Goal: Obtain resource: Download file/media

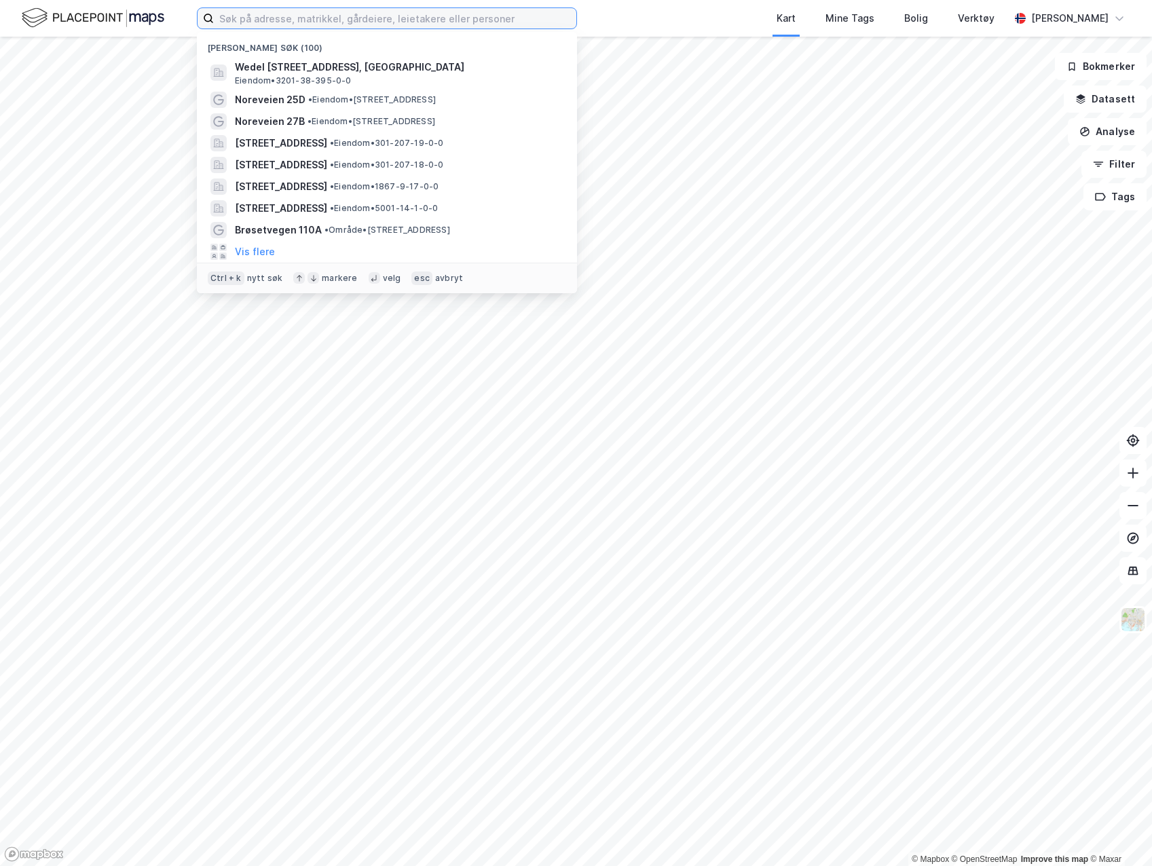
click at [454, 18] on input at bounding box center [395, 18] width 363 height 20
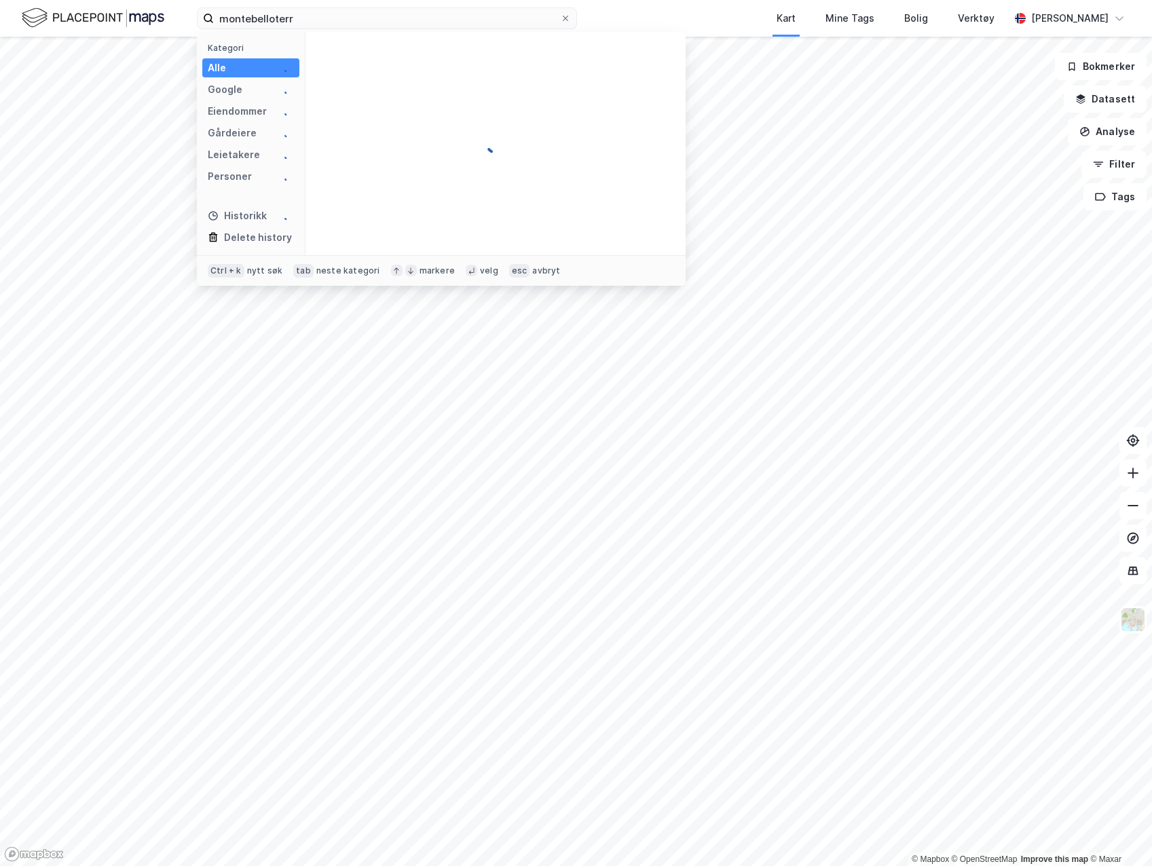
click at [400, 73] on div at bounding box center [496, 143] width 380 height 223
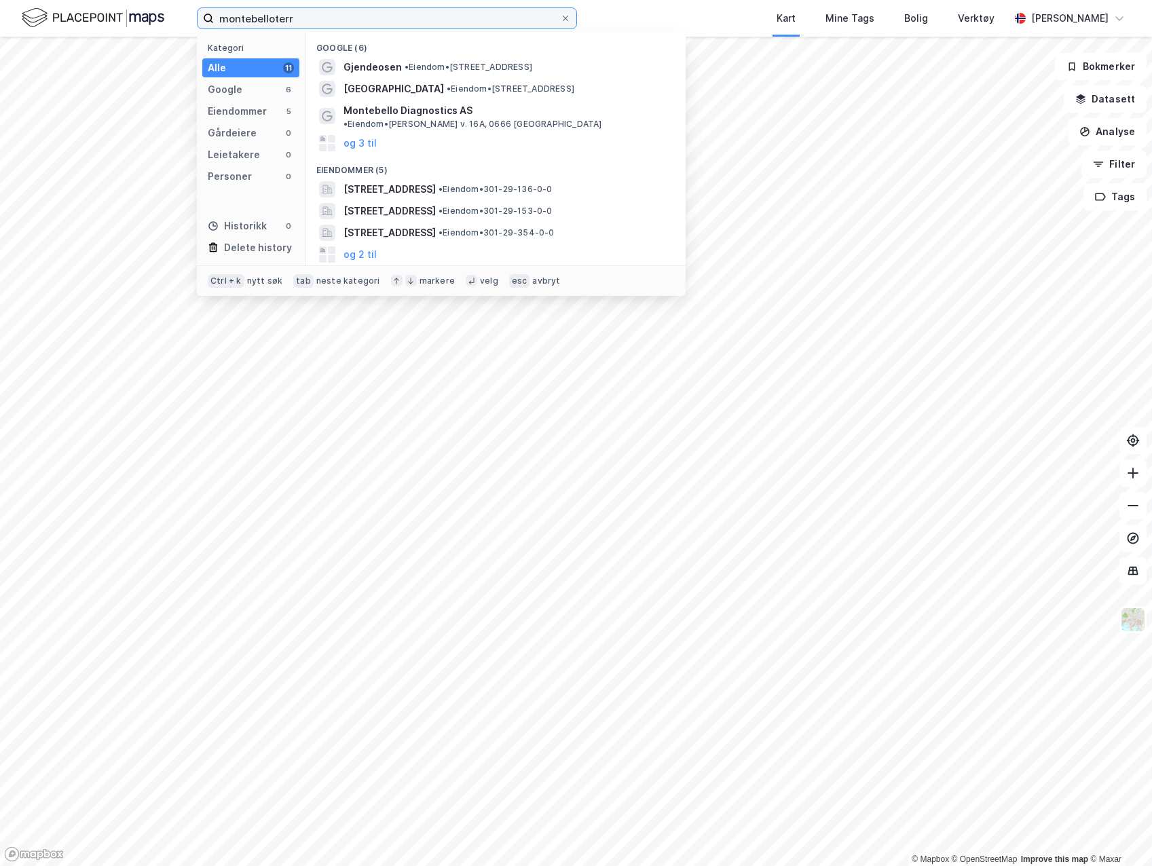
click at [272, 18] on input "montebelloterr" at bounding box center [387, 18] width 346 height 20
click at [310, 18] on input "montebello terr" at bounding box center [387, 18] width 346 height 20
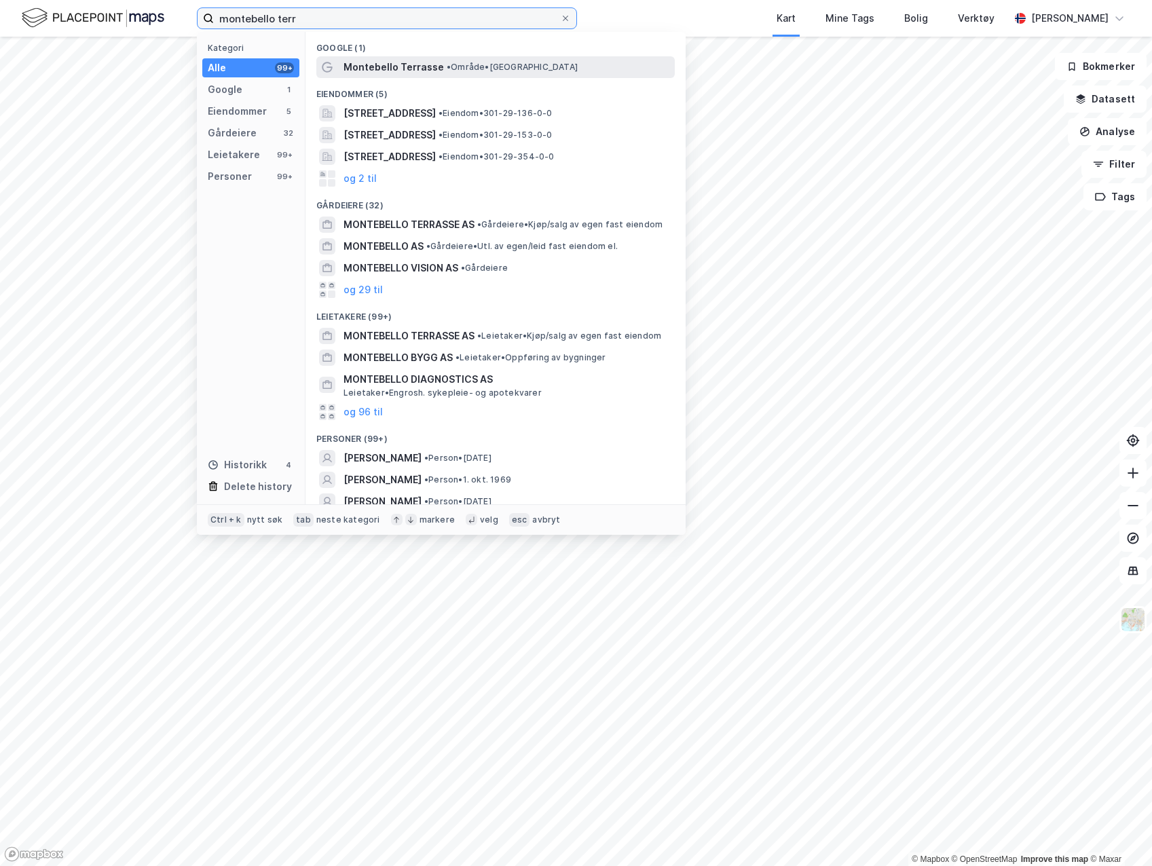
type input "montebello terr"
click at [424, 65] on span "Montebello Terrasse" at bounding box center [394, 67] width 100 height 16
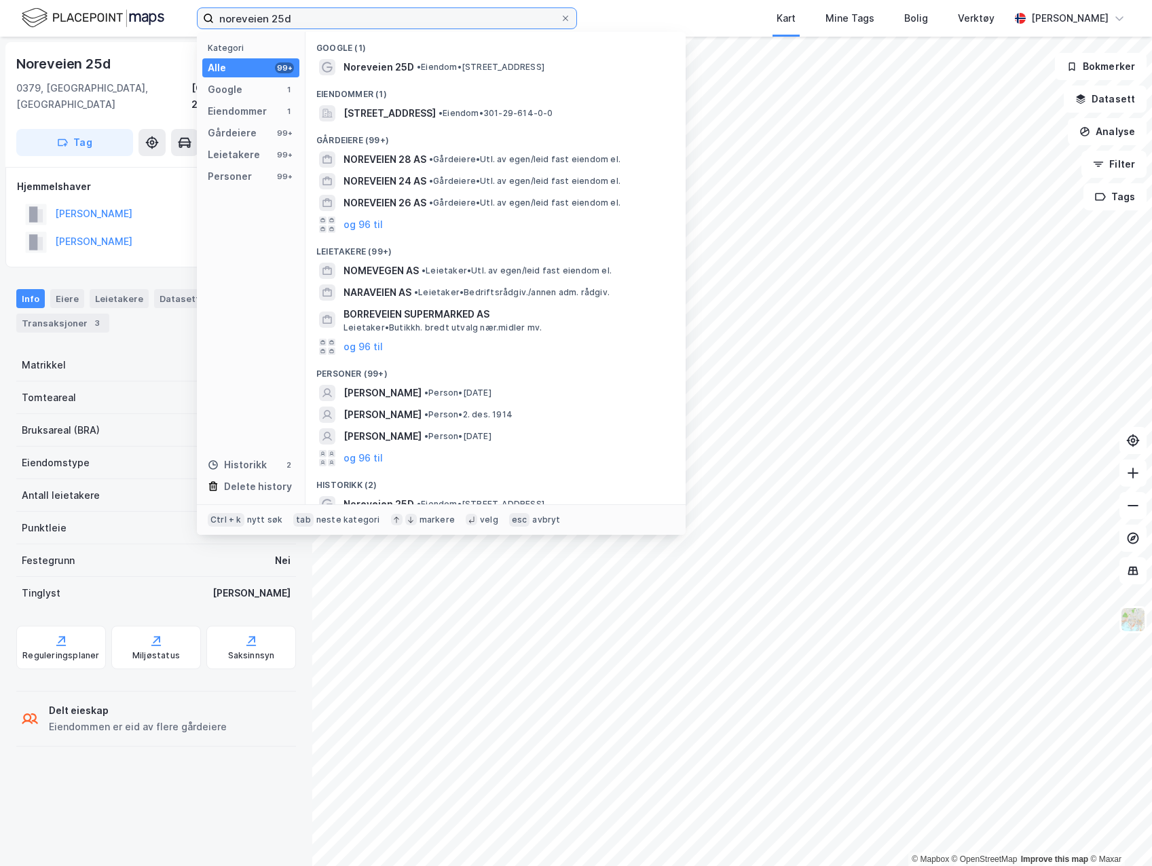
click at [316, 20] on input "noreveien 25d" at bounding box center [387, 18] width 346 height 20
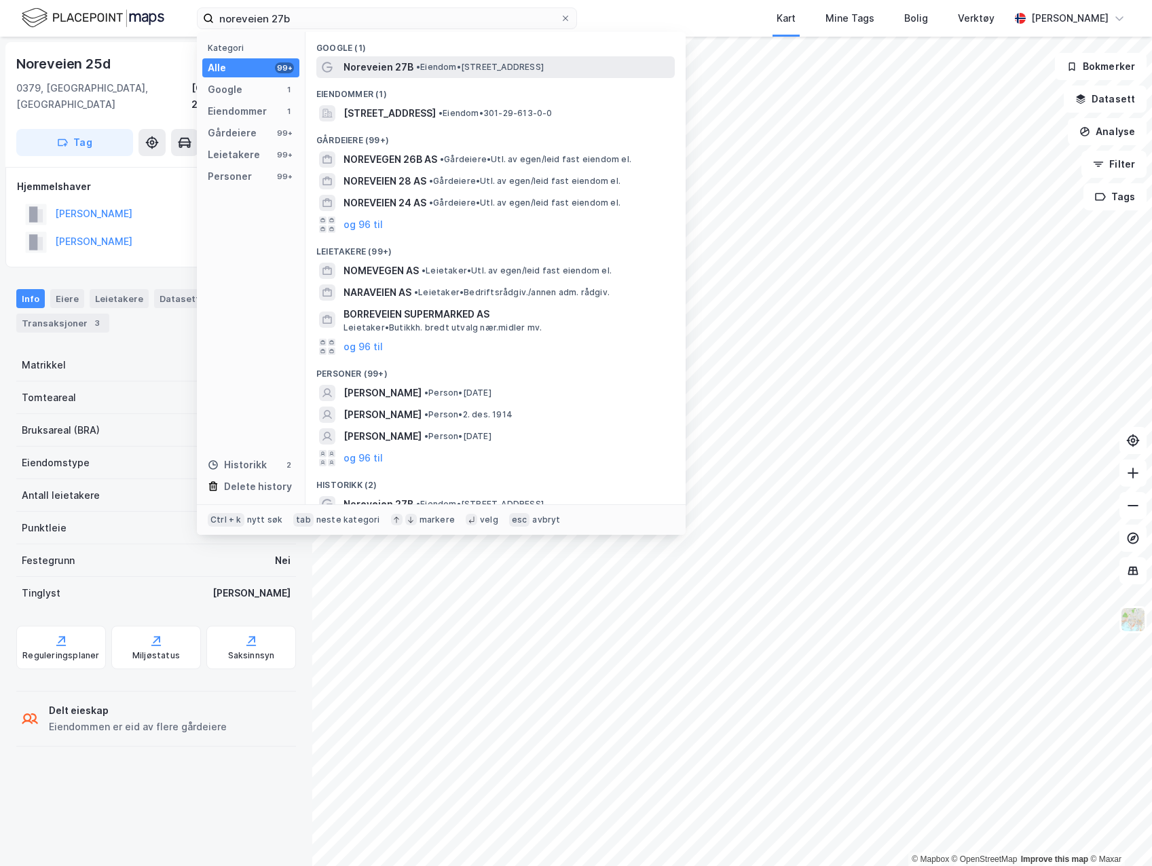
click at [395, 65] on span "Noreveien 27B" at bounding box center [379, 67] width 70 height 16
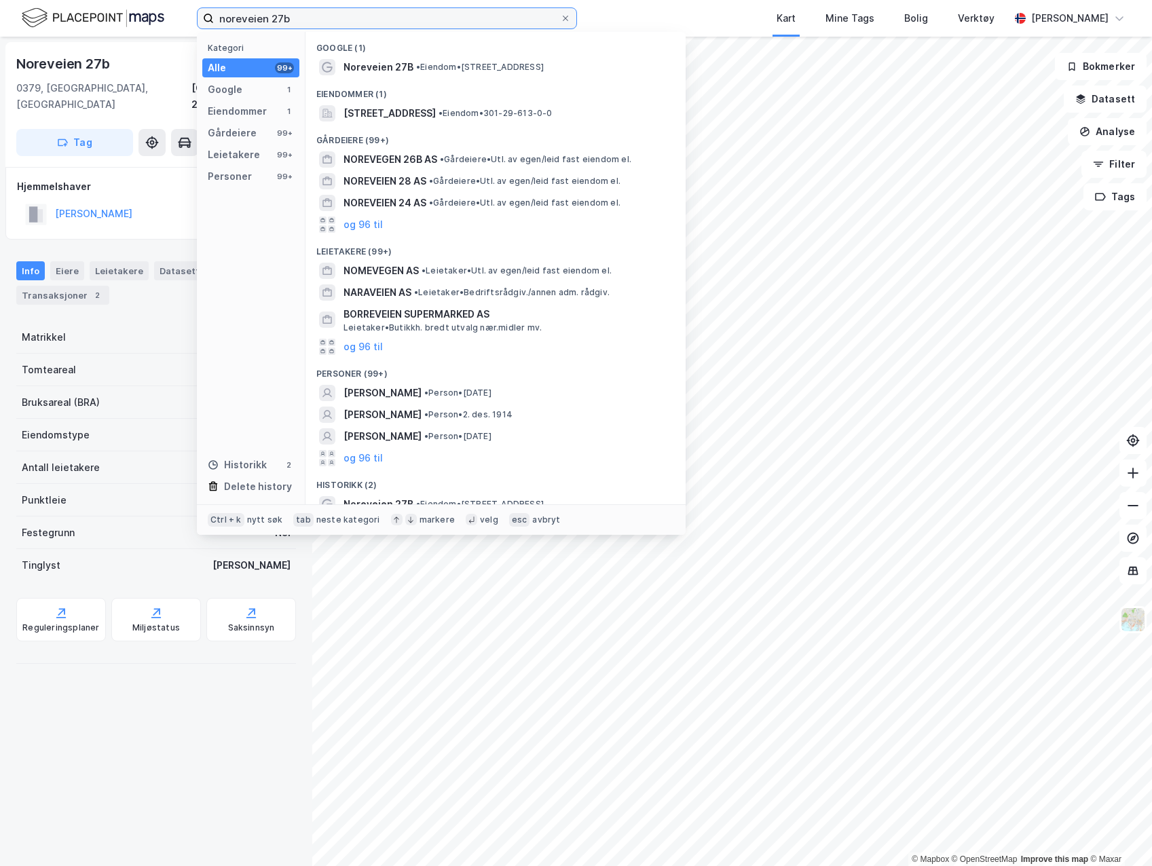
drag, startPoint x: 367, startPoint y: 12, endPoint x: -28, endPoint y: -5, distance: 395.5
click at [0, 0] on html "noreveien 27b Kategori Alle 99+ Google 1 Eiendommer 1 Gårdeiere 99+ Leietakere …" at bounding box center [576, 433] width 1152 height 866
paste input "[PERSON_NAME]"
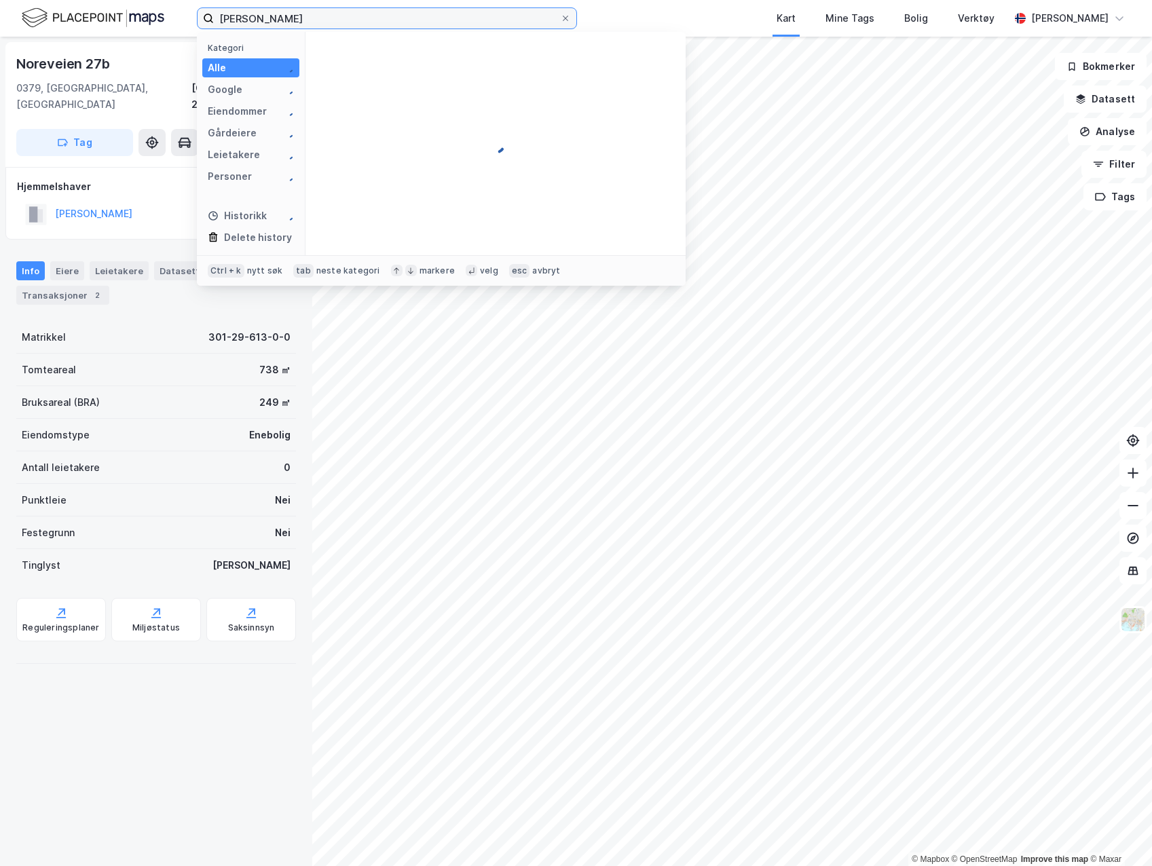
type input "[PERSON_NAME]"
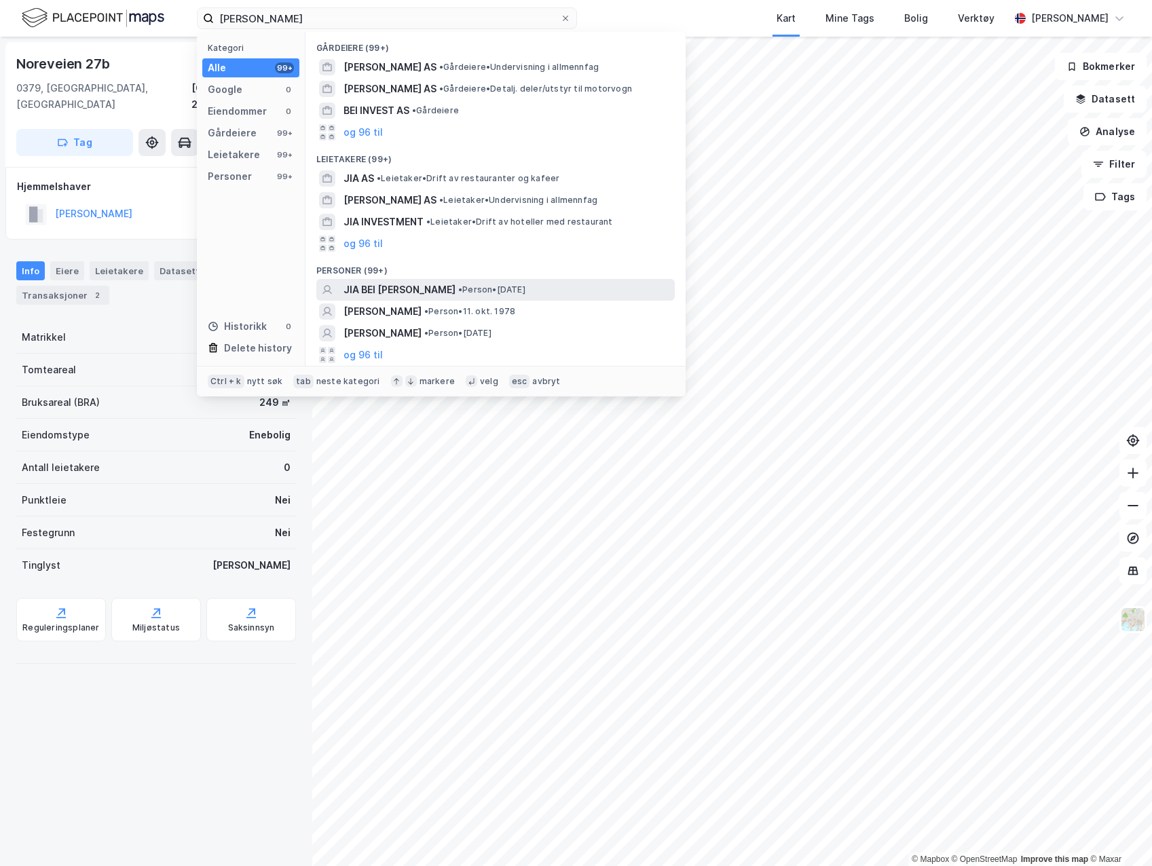
click at [458, 290] on span "• Person • [DATE]" at bounding box center [491, 290] width 67 height 11
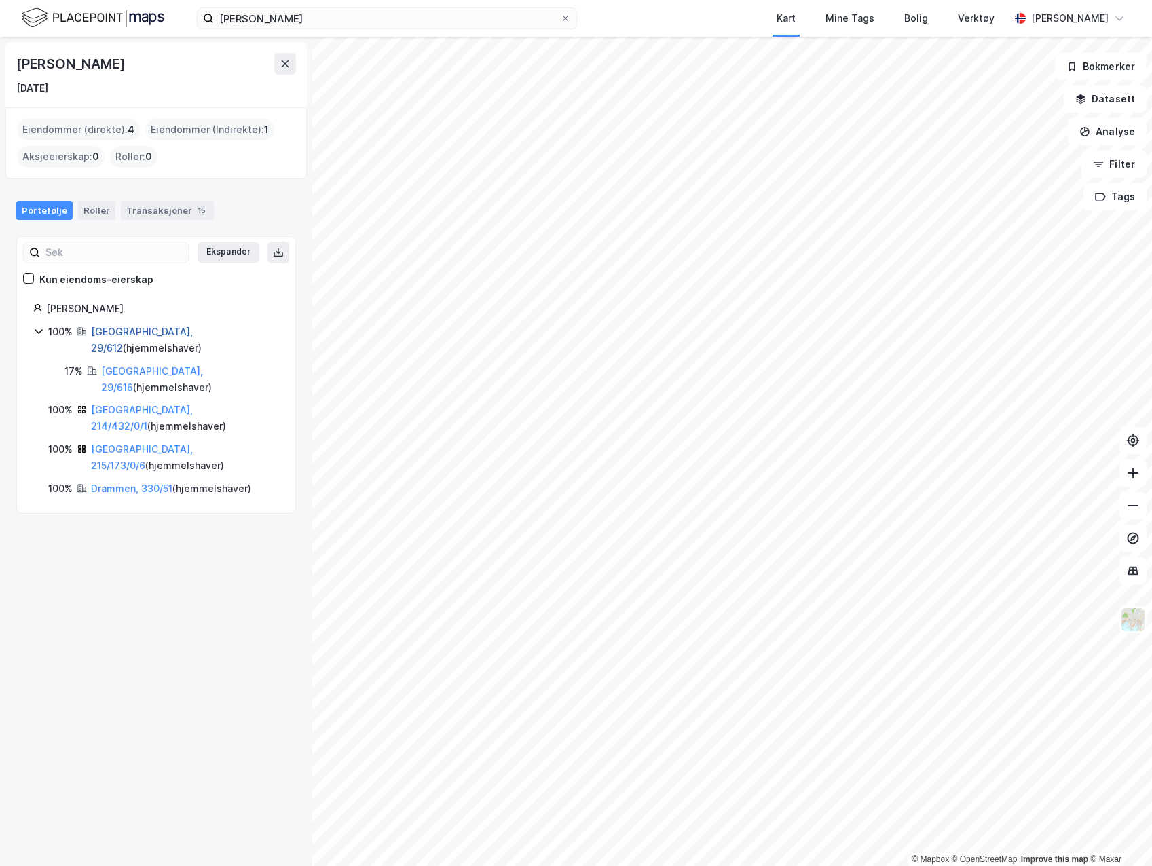
click at [141, 334] on link "Oslo, 29/612" at bounding box center [142, 340] width 102 height 28
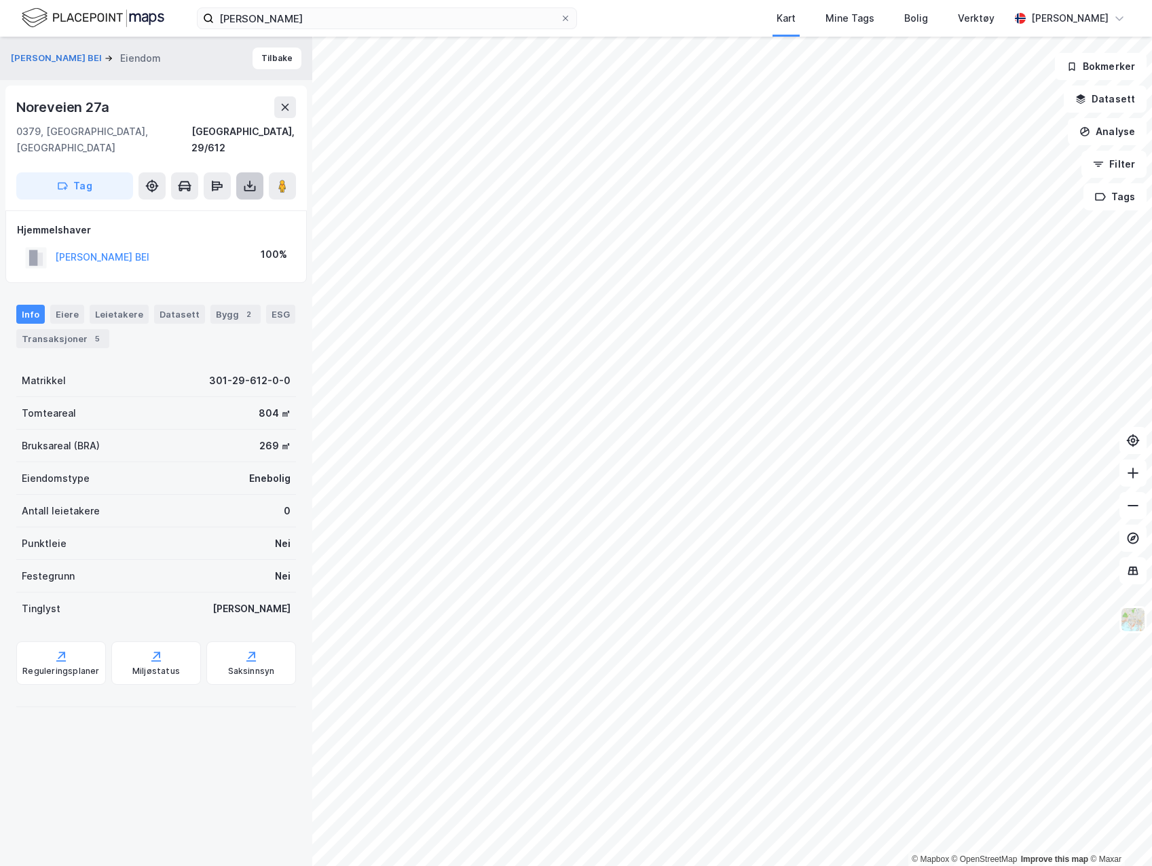
click at [247, 179] on icon at bounding box center [250, 186] width 14 height 14
click at [226, 202] on div "Last ned grunnbok" at bounding box center [191, 213] width 145 height 22
